Goal: Information Seeking & Learning: Find specific fact

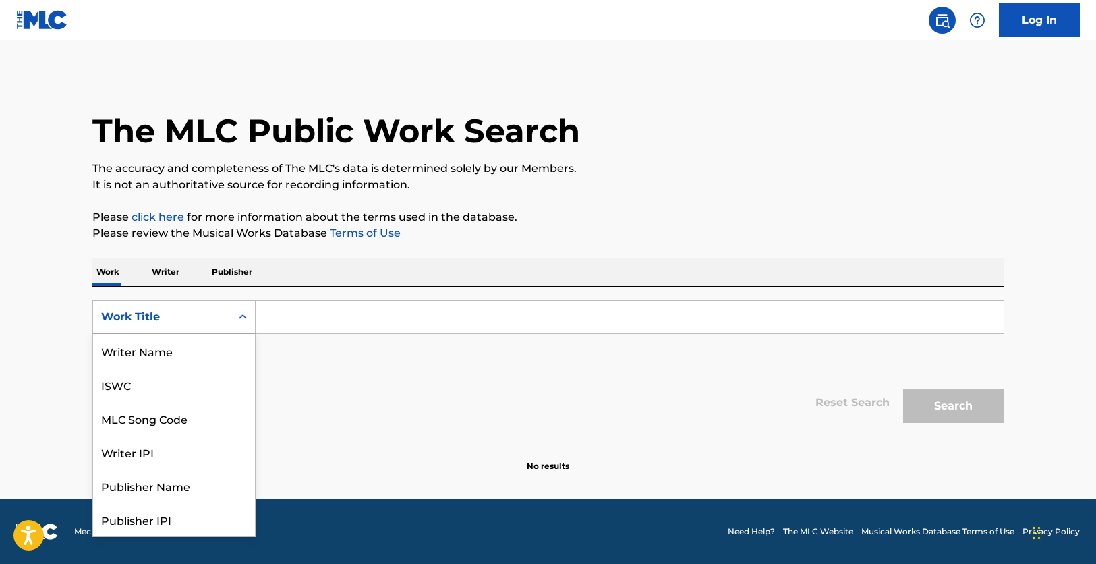
scroll to position [67, 0]
click at [207, 351] on div "MLC Song Code" at bounding box center [174, 351] width 162 height 34
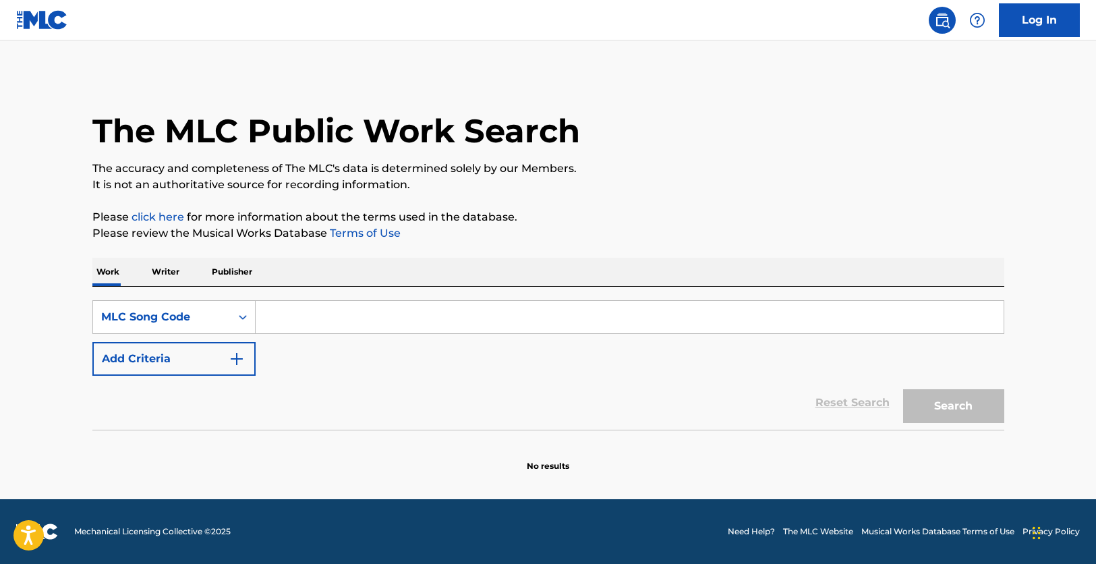
click at [386, 313] on input "Search Form" at bounding box center [630, 317] width 748 height 32
paste input "N1271L"
click at [903, 389] on button "Search" at bounding box center [953, 406] width 101 height 34
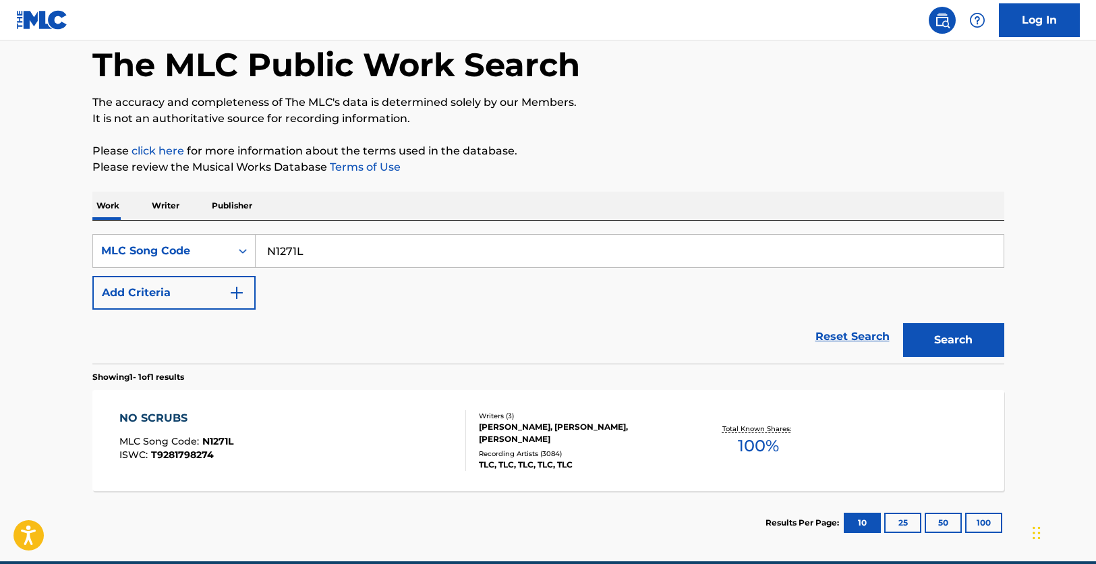
scroll to position [67, 0]
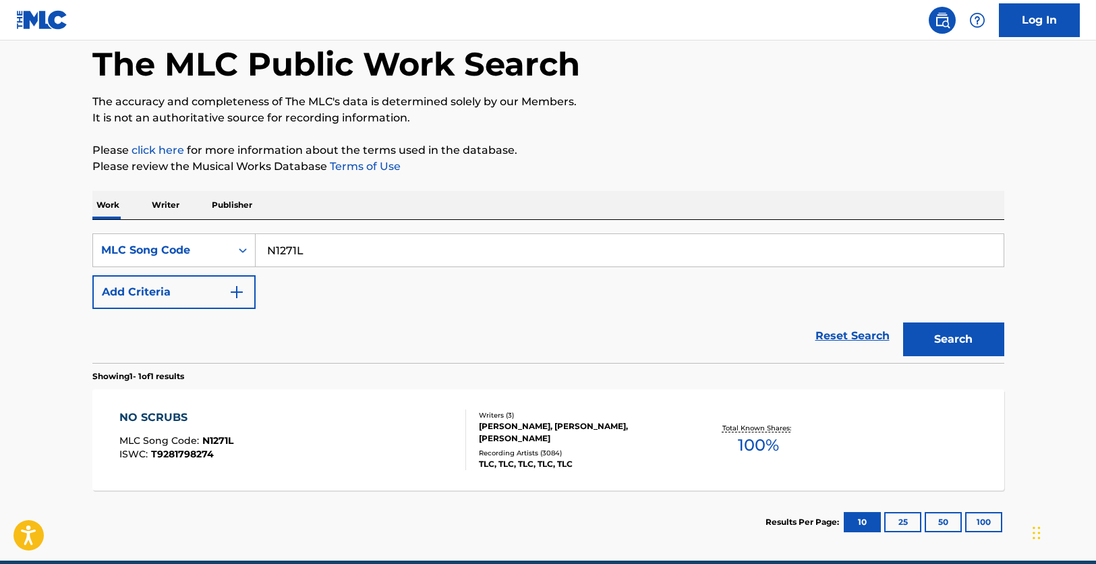
click at [393, 247] on input "N1271L" at bounding box center [630, 250] width 748 height 32
paste input "H3741A"
type input "H3741A"
click at [903, 322] on button "Search" at bounding box center [953, 339] width 101 height 34
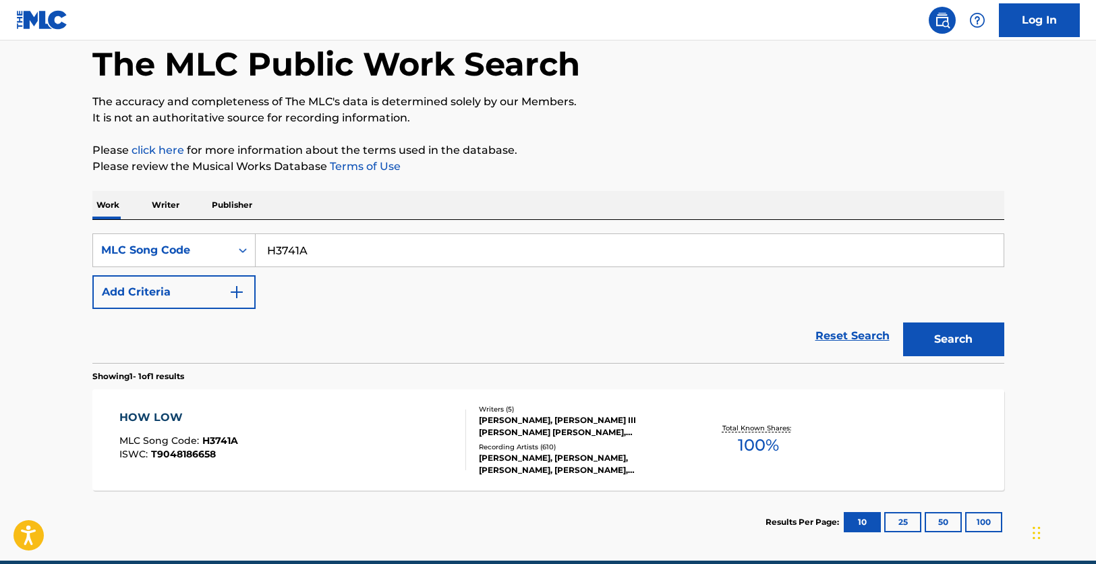
click at [395, 438] on div "HOW LOW MLC Song Code : H3741A ISWC : T9048186658" at bounding box center [292, 439] width 347 height 61
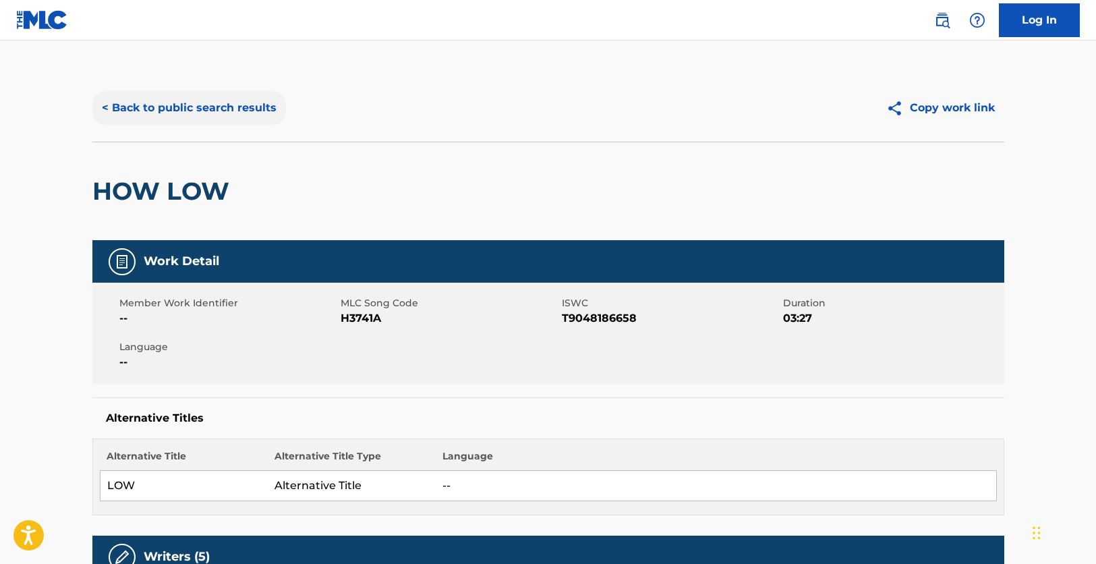
click at [245, 99] on button "< Back to public search results" at bounding box center [188, 108] width 193 height 34
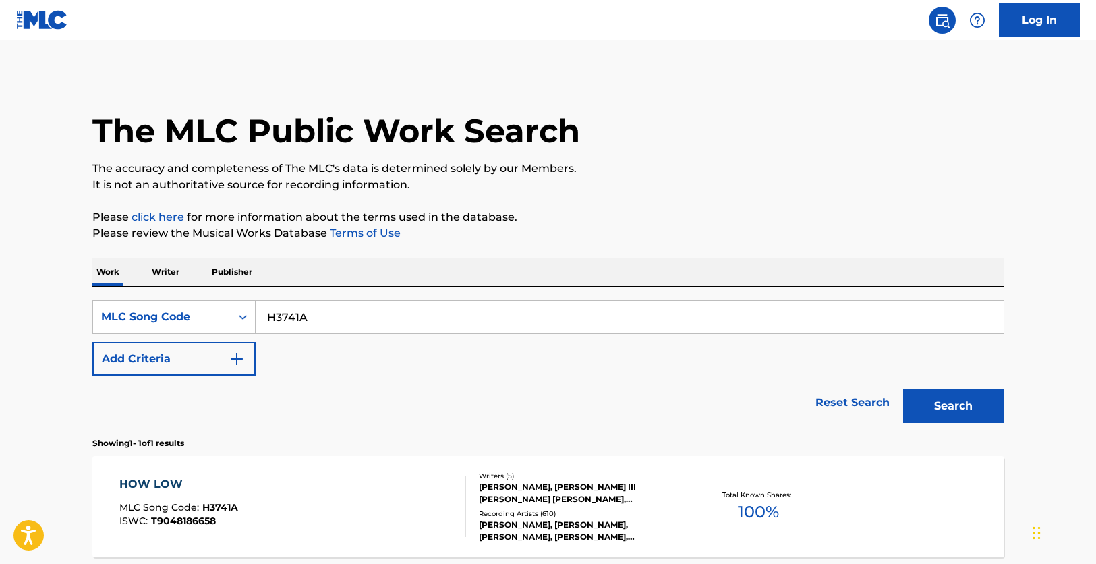
scroll to position [67, 0]
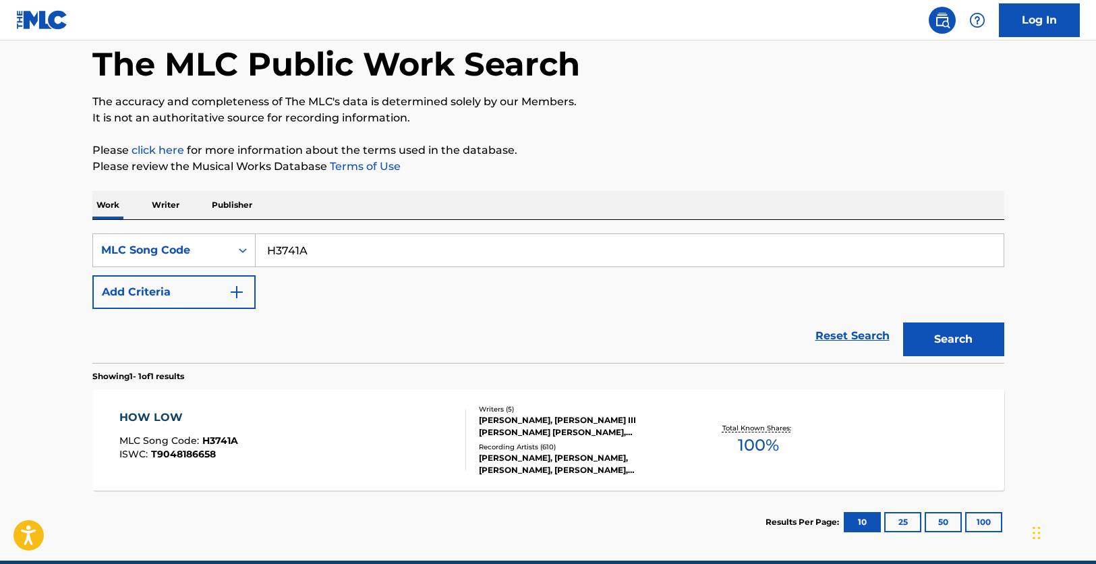
click at [245, 99] on p "The accuracy and completeness of The MLC's data is determined solely by our Mem…" at bounding box center [547, 102] width 911 height 16
click at [332, 270] on div "SearchWithCriteria70e333d5-652b-40d9-8a43-d895f77ec15b MLC Song Code H3741A Add…" at bounding box center [547, 271] width 911 height 76
click at [335, 242] on input "H3741A" at bounding box center [630, 250] width 748 height 32
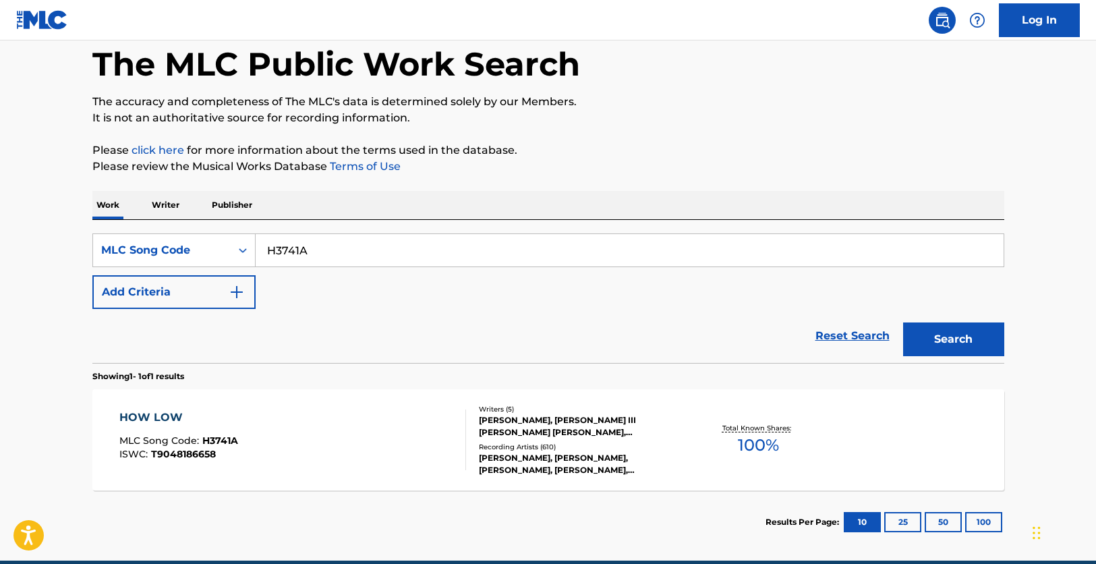
click at [335, 242] on input "H3741A" at bounding box center [630, 250] width 748 height 32
paste input "4308N"
type input "H4308N"
click at [903, 322] on button "Search" at bounding box center [953, 339] width 101 height 34
